Goal: Check status: Check status

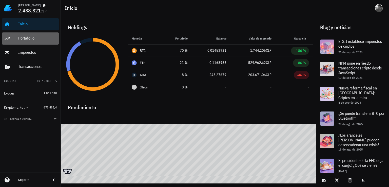
click at [43, 36] on div "Portafolio" at bounding box center [37, 38] width 39 height 5
click at [38, 38] on div "Portafolio" at bounding box center [37, 38] width 39 height 5
